Goal: Transaction & Acquisition: Purchase product/service

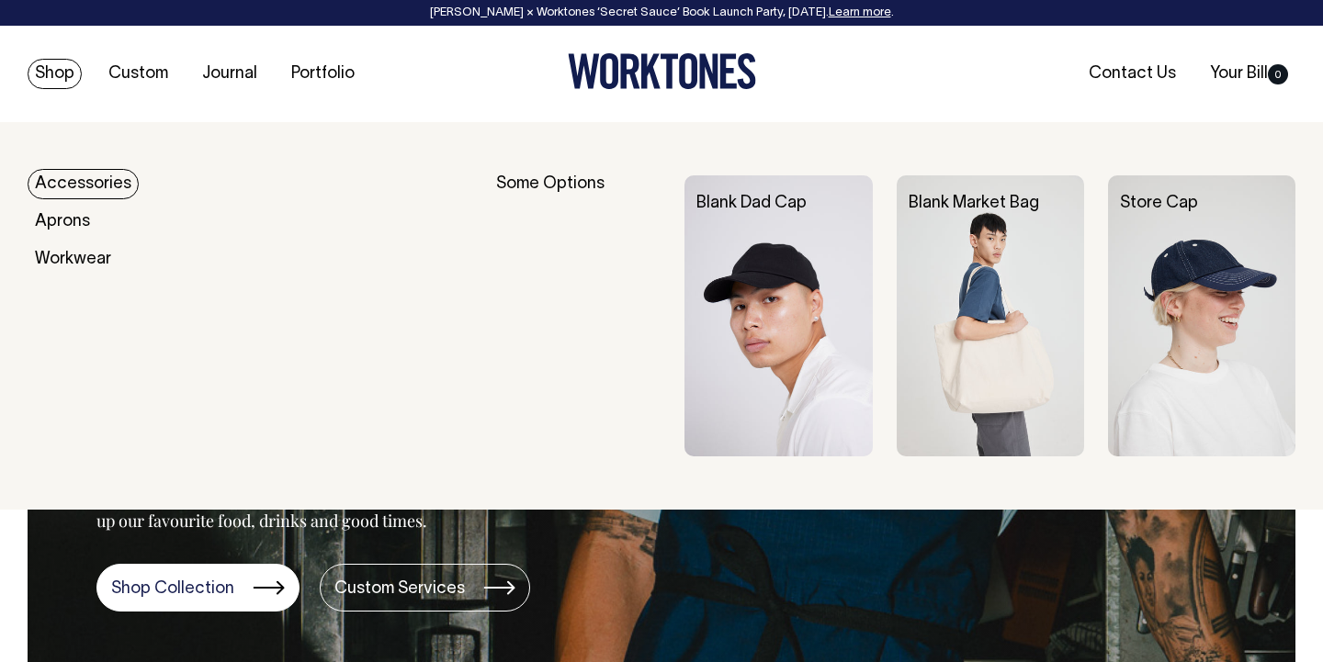
click at [81, 188] on link "Accessories" at bounding box center [83, 184] width 111 height 30
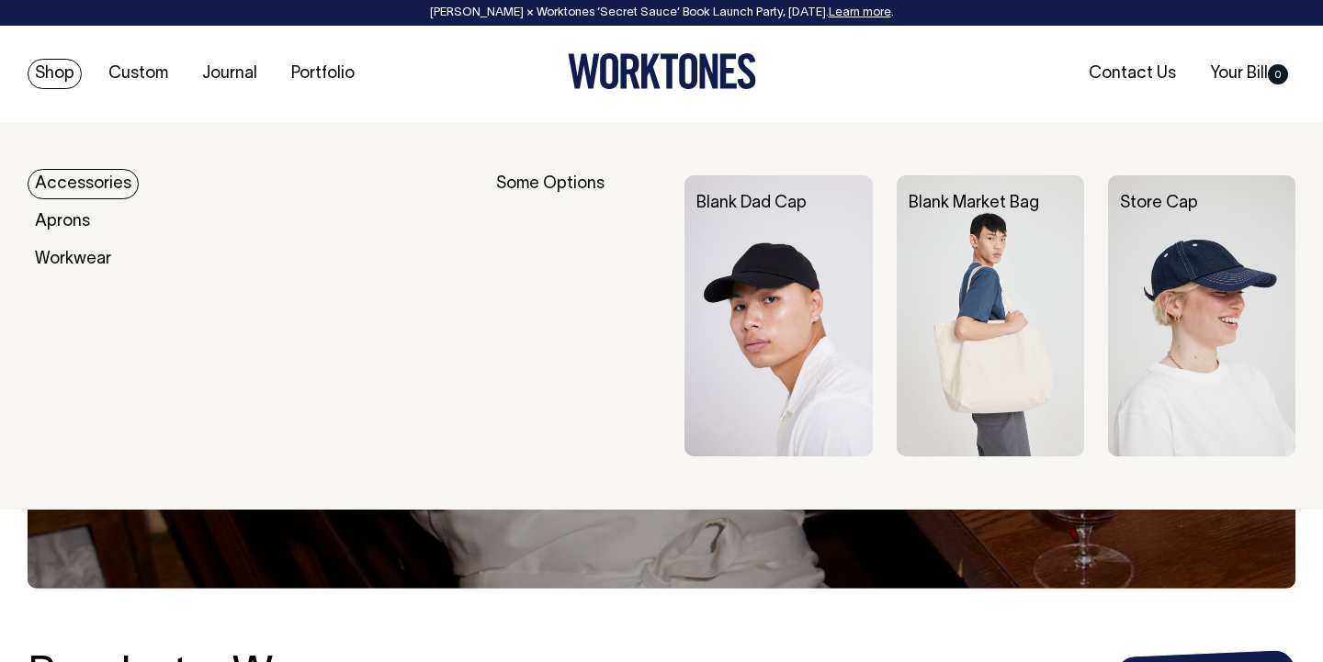
click at [48, 85] on link "Shop" at bounding box center [55, 74] width 54 height 30
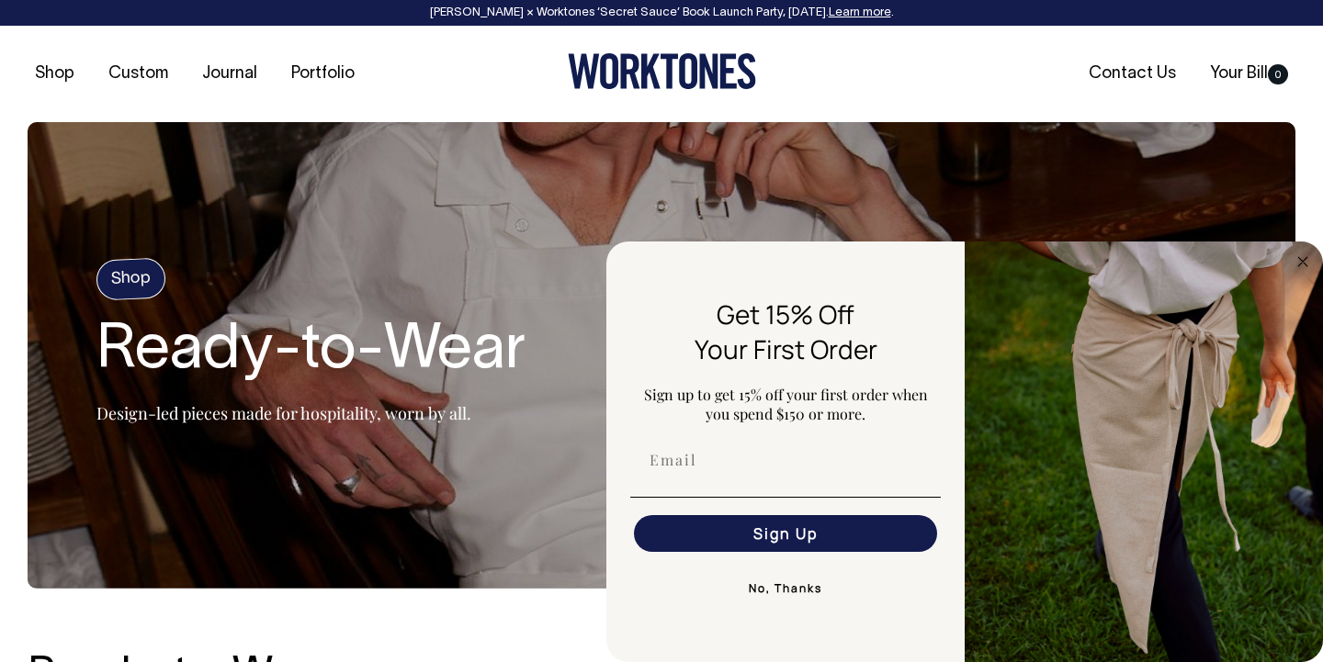
click at [1300, 273] on img "FLYOUT Form" at bounding box center [1144, 452] width 358 height 421
click at [1300, 269] on circle "Close dialog" at bounding box center [1303, 261] width 21 height 21
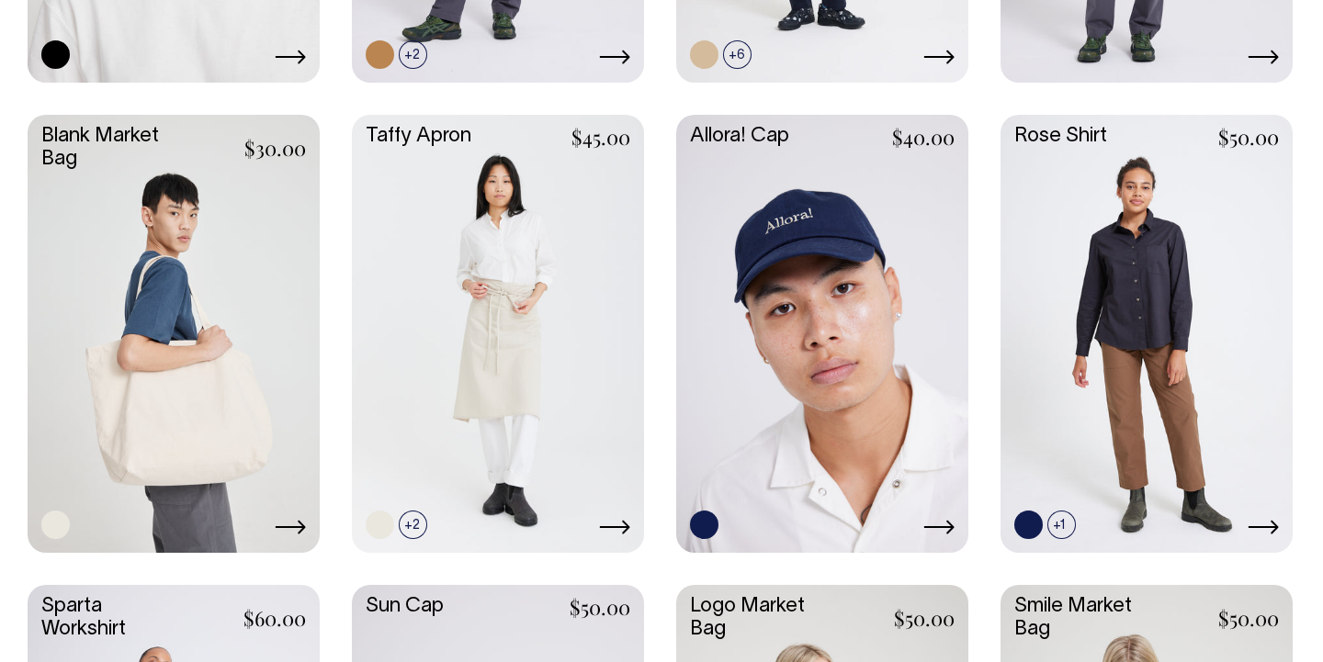
scroll to position [2680, 0]
click at [163, 287] on link at bounding box center [174, 333] width 292 height 435
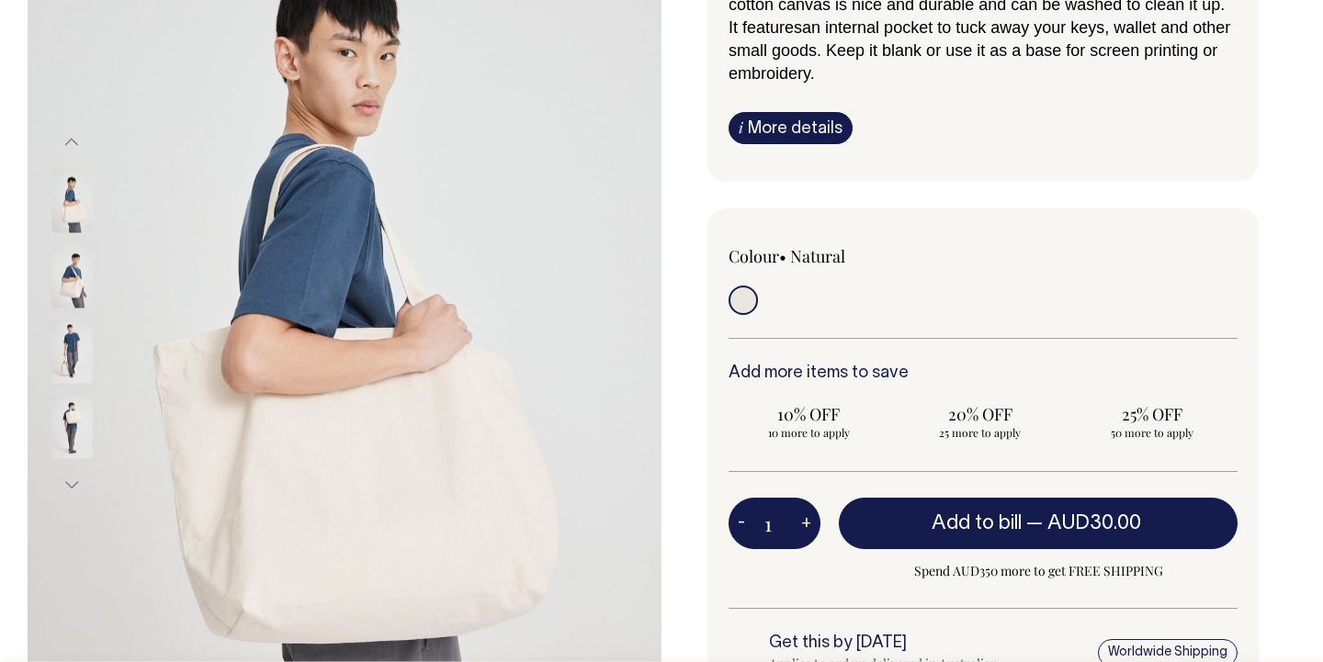
scroll to position [285, 0]
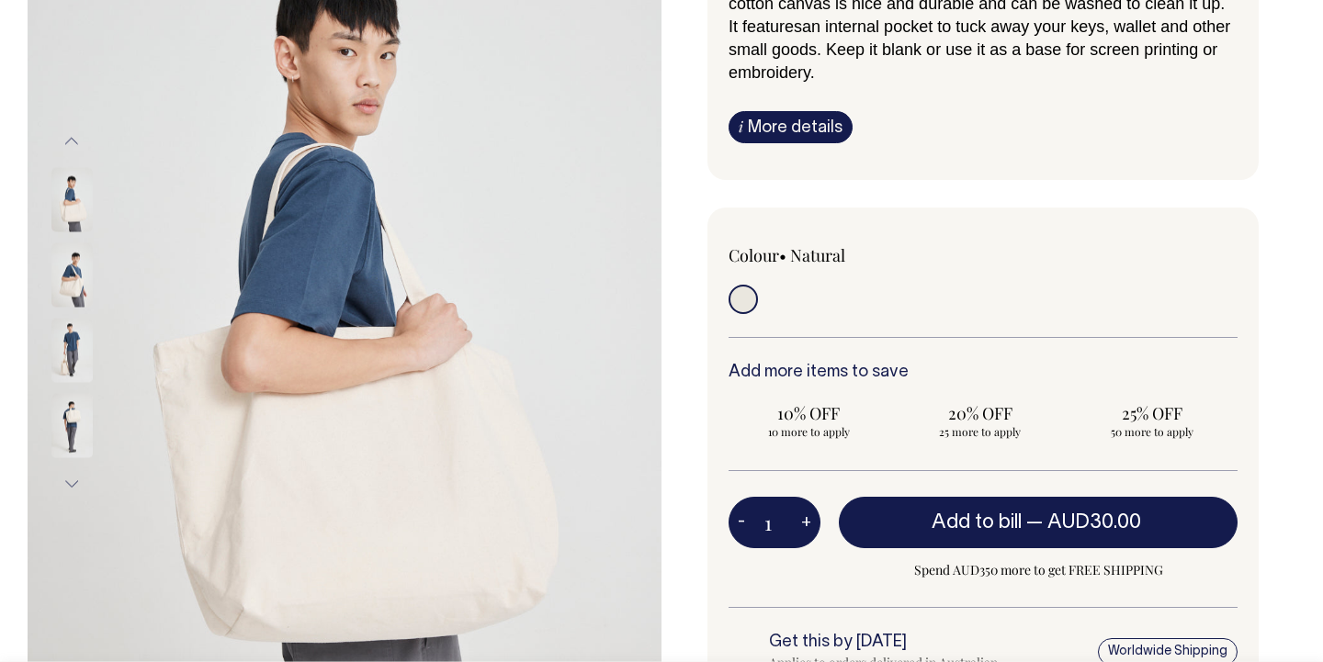
click at [69, 341] on img at bounding box center [71, 351] width 41 height 64
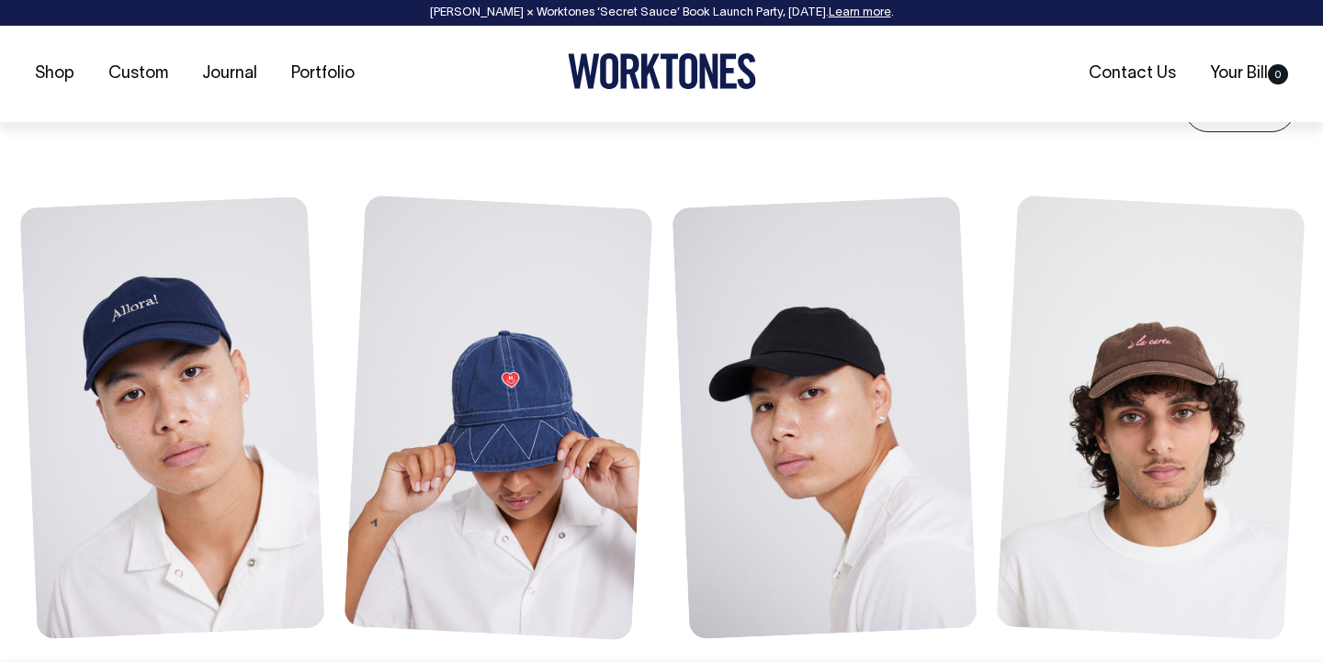
scroll to position [1941, 0]
